Goal: Task Accomplishment & Management: Manage account settings

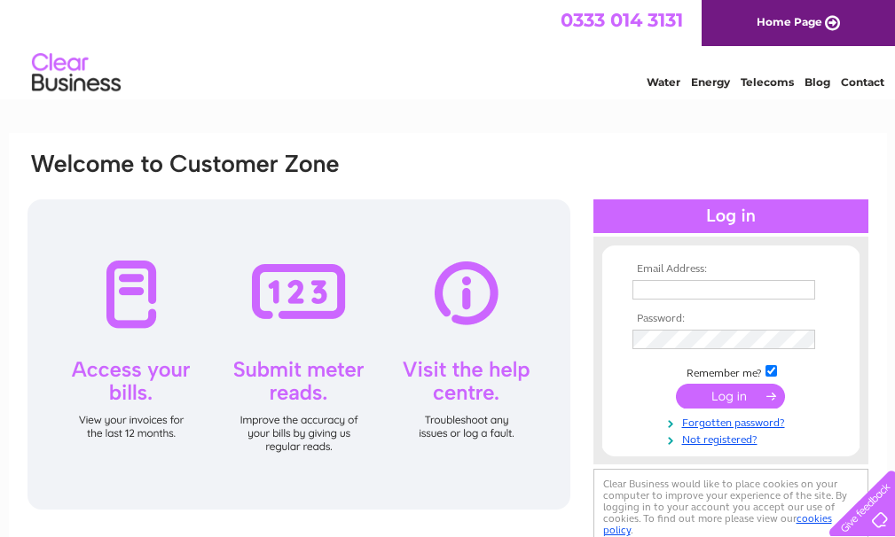
type input "[EMAIL_ADDRESS][DOMAIN_NAME]"
click at [723, 395] on input "submit" at bounding box center [730, 396] width 109 height 25
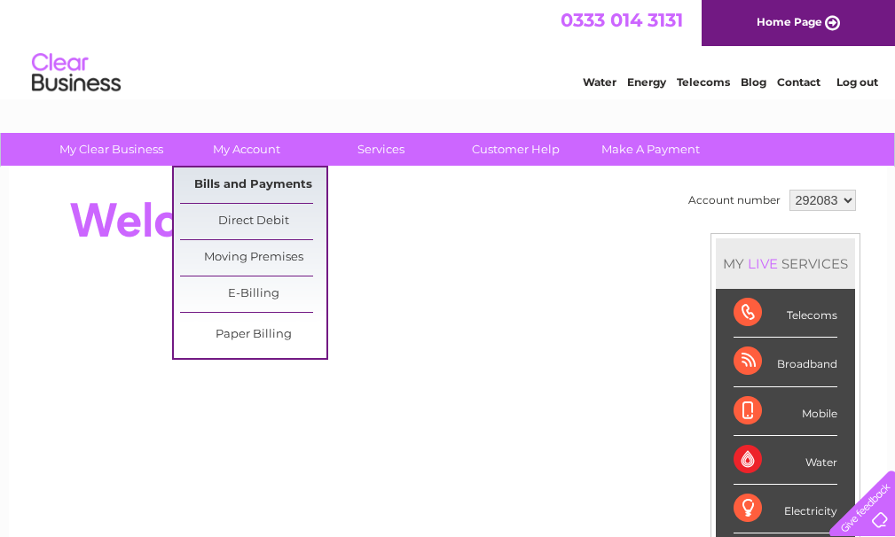
click at [243, 187] on link "Bills and Payments" at bounding box center [253, 185] width 146 height 35
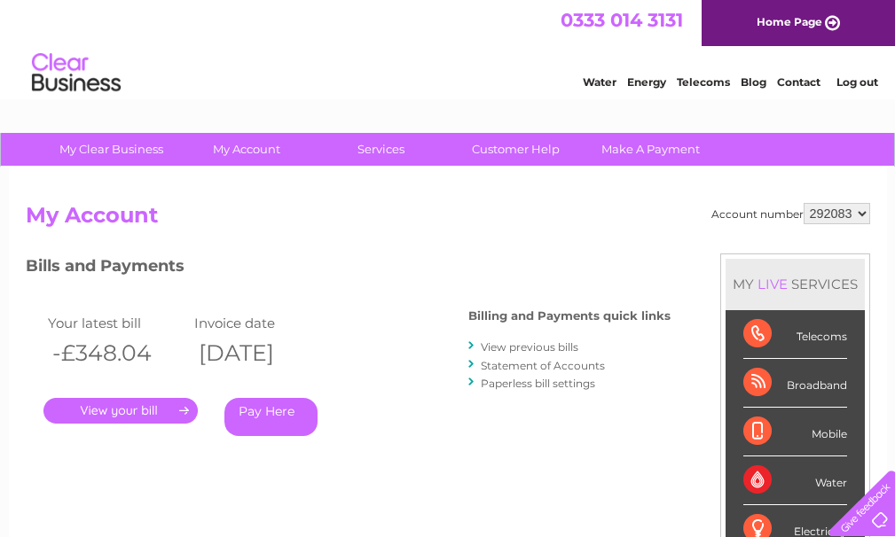
click at [134, 407] on link "." at bounding box center [120, 411] width 154 height 26
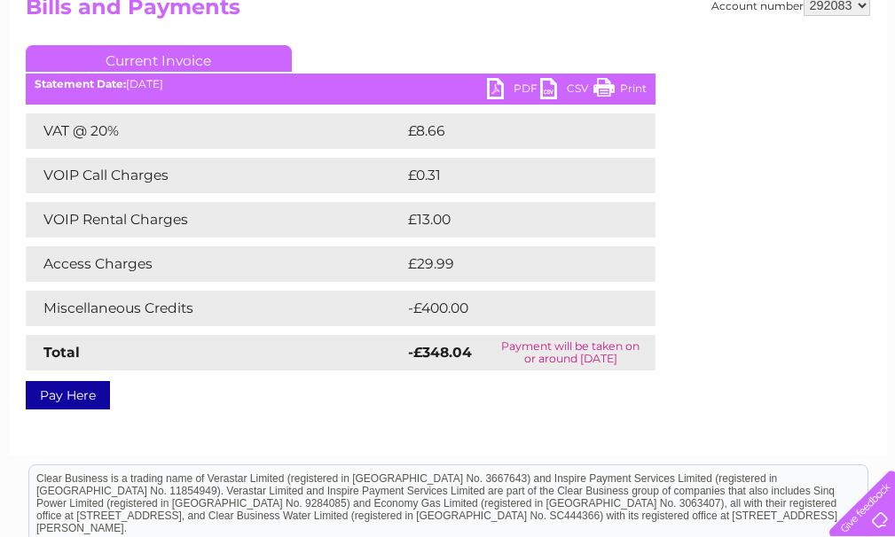
scroll to position [177, 0]
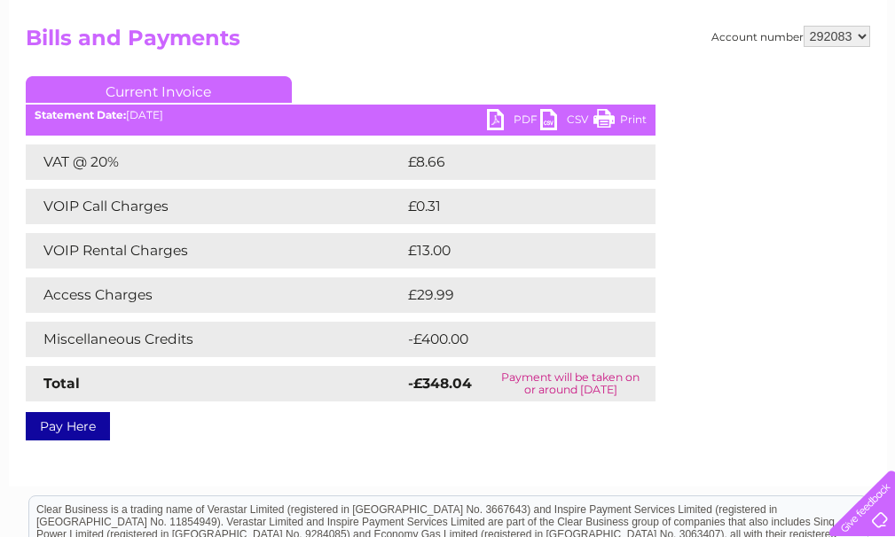
click at [492, 123] on link "PDF" at bounding box center [513, 122] width 53 height 26
